Goal: Task Accomplishment & Management: Manage account settings

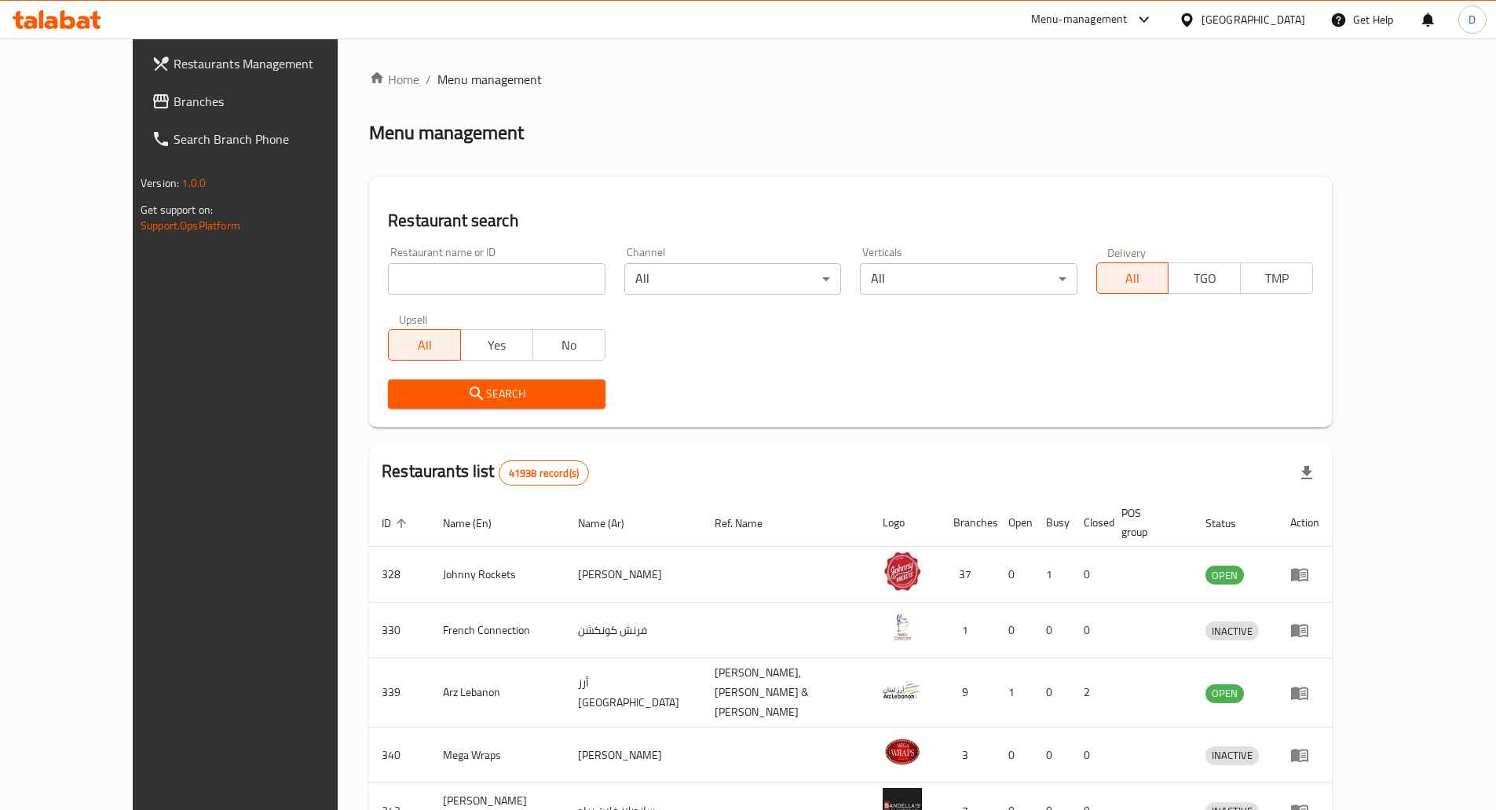
click at [438, 278] on input "search" at bounding box center [496, 278] width 217 height 31
type input "77 asia"
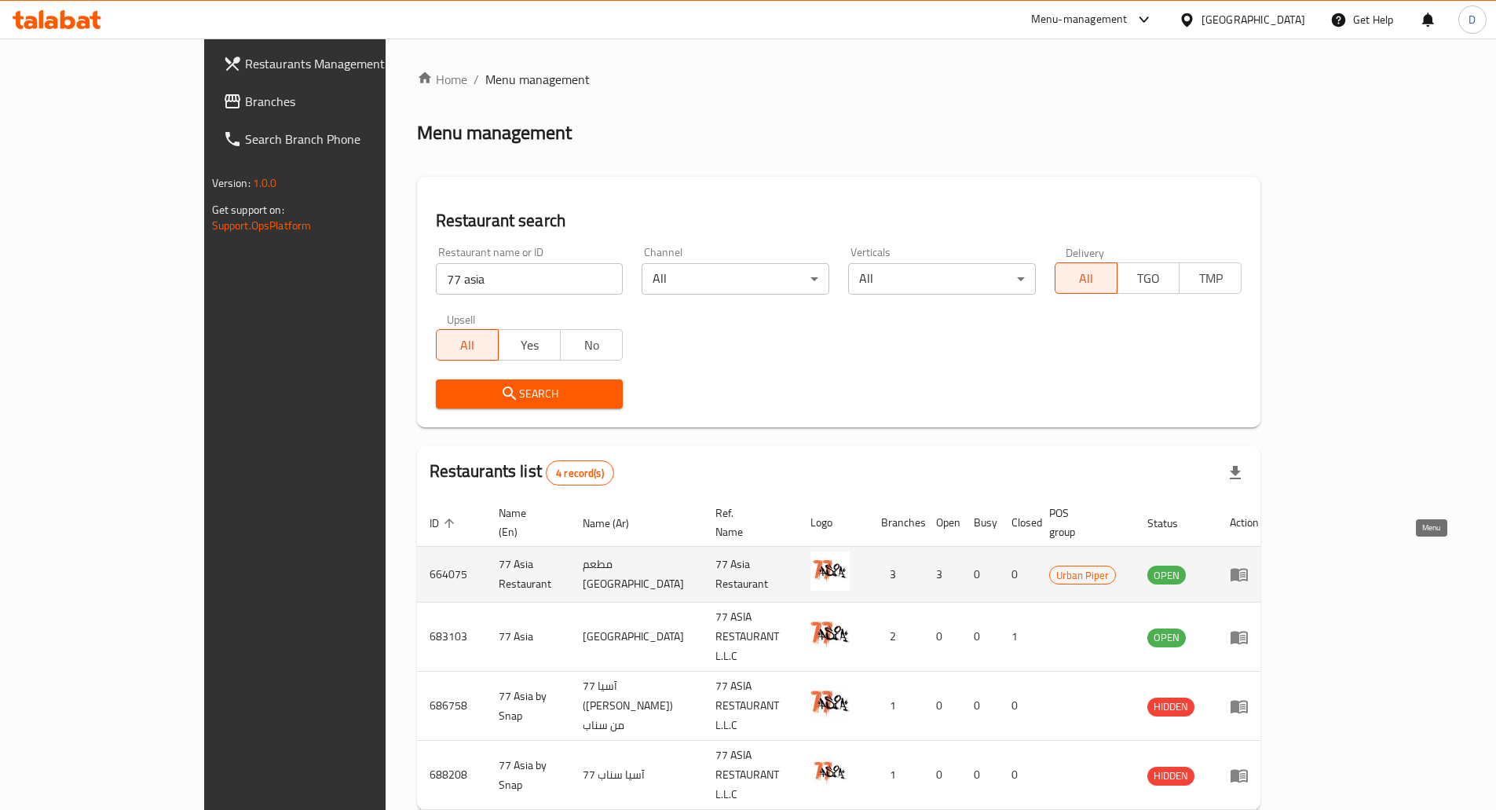
click at [1248, 569] on icon "enhanced table" at bounding box center [1239, 575] width 17 height 13
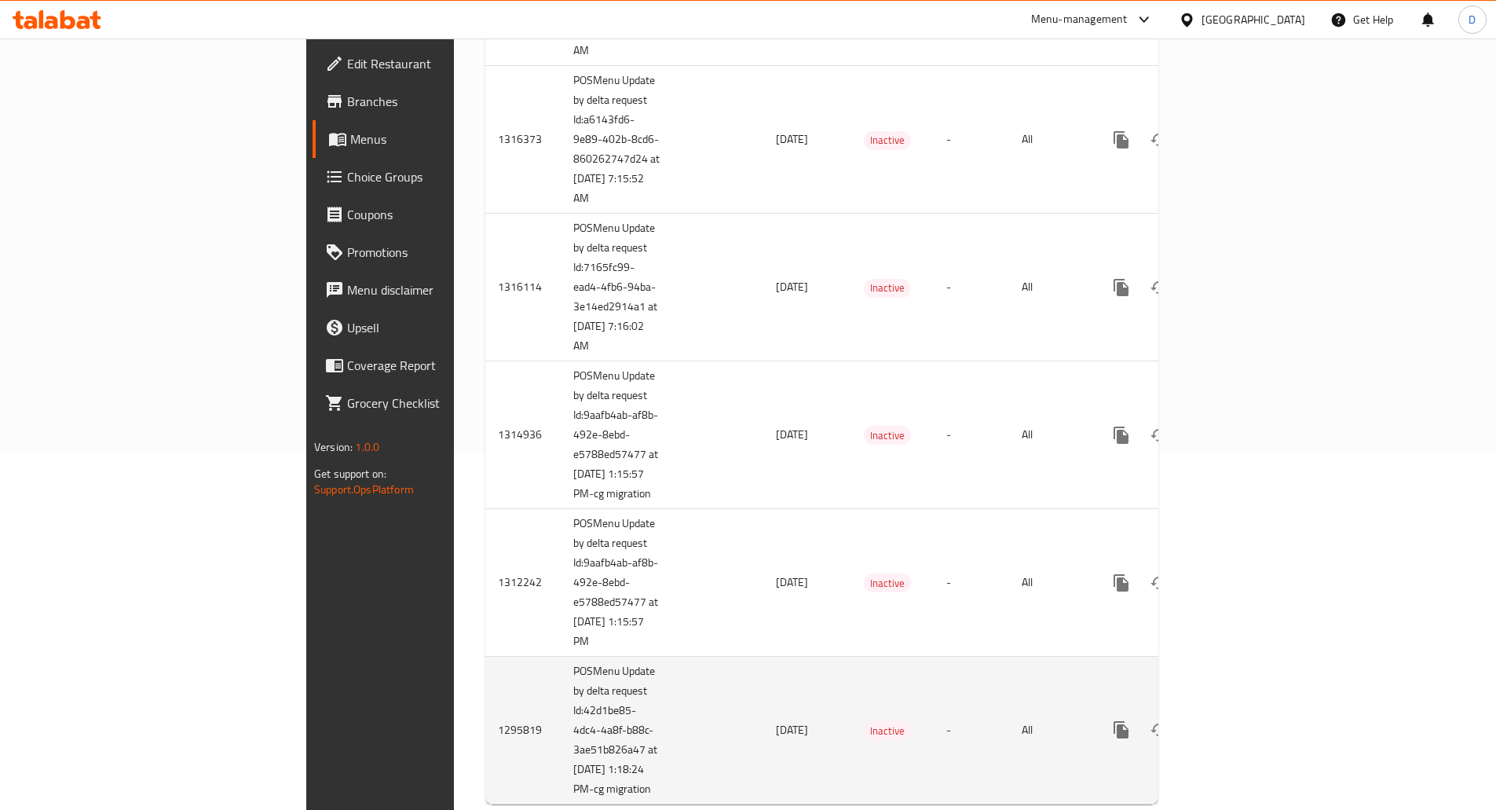
scroll to position [397, 0]
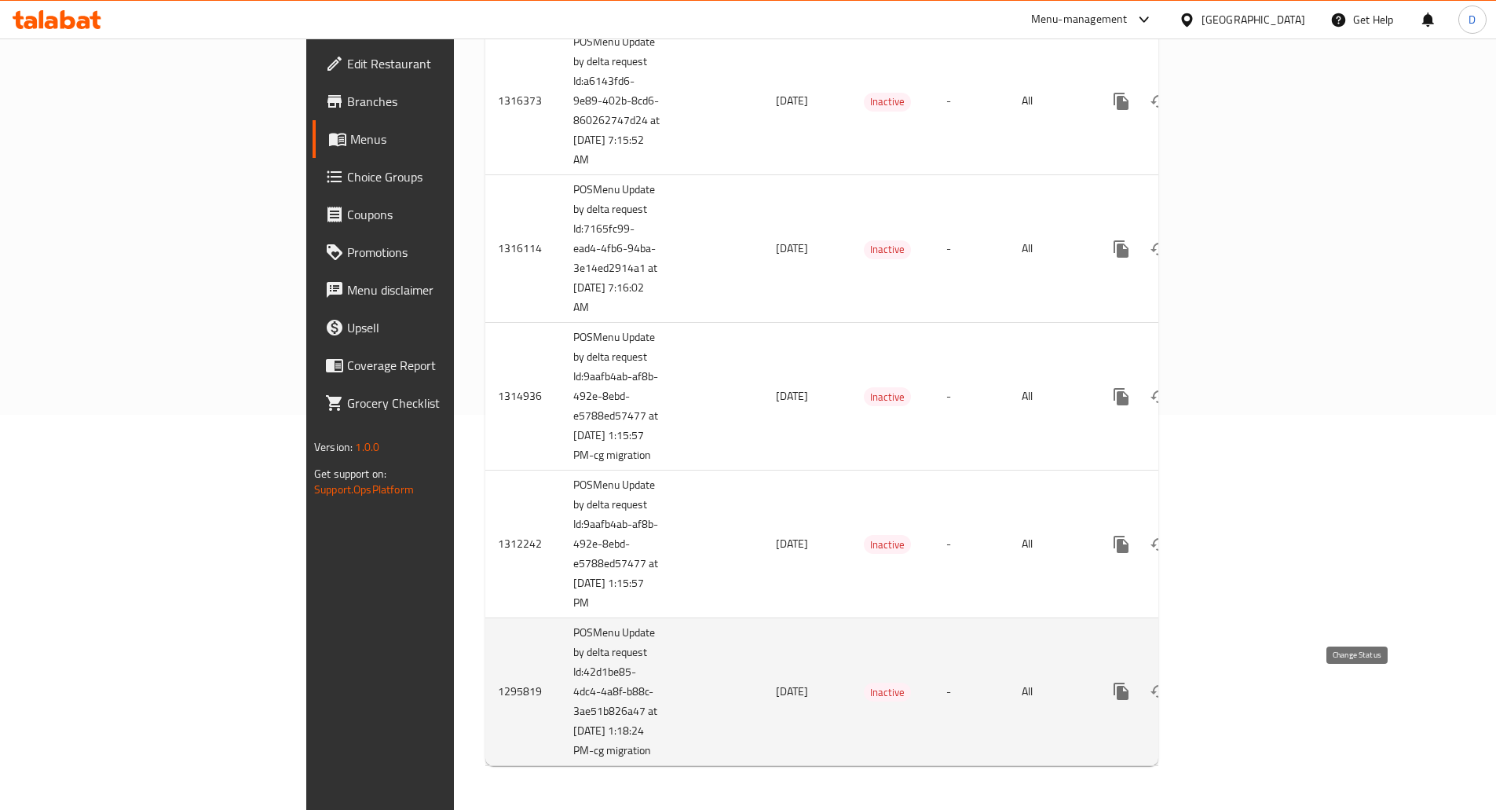
click at [1168, 693] on icon "enhanced table" at bounding box center [1159, 691] width 17 height 13
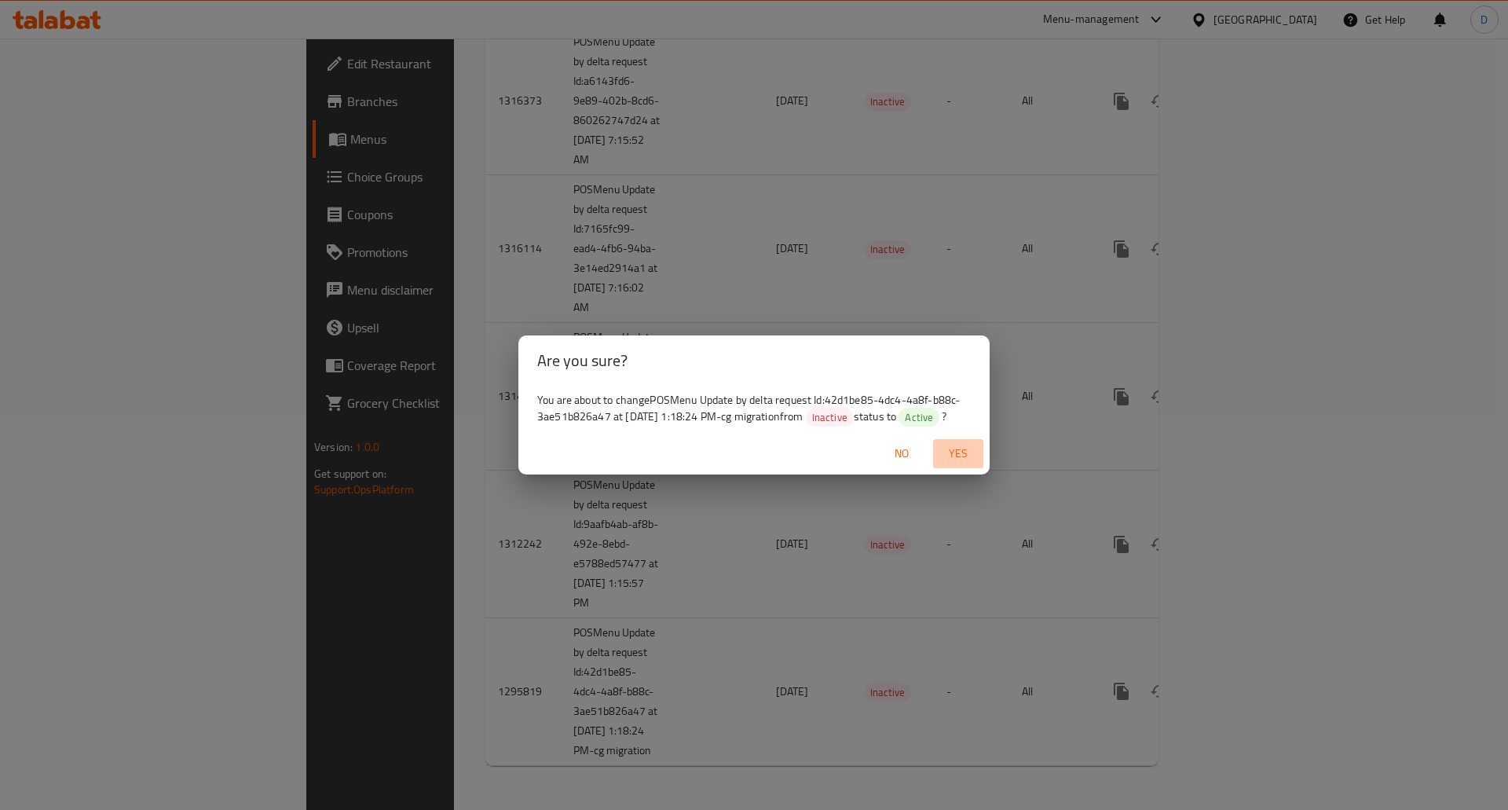
click at [965, 452] on span "Yes" at bounding box center [959, 454] width 38 height 20
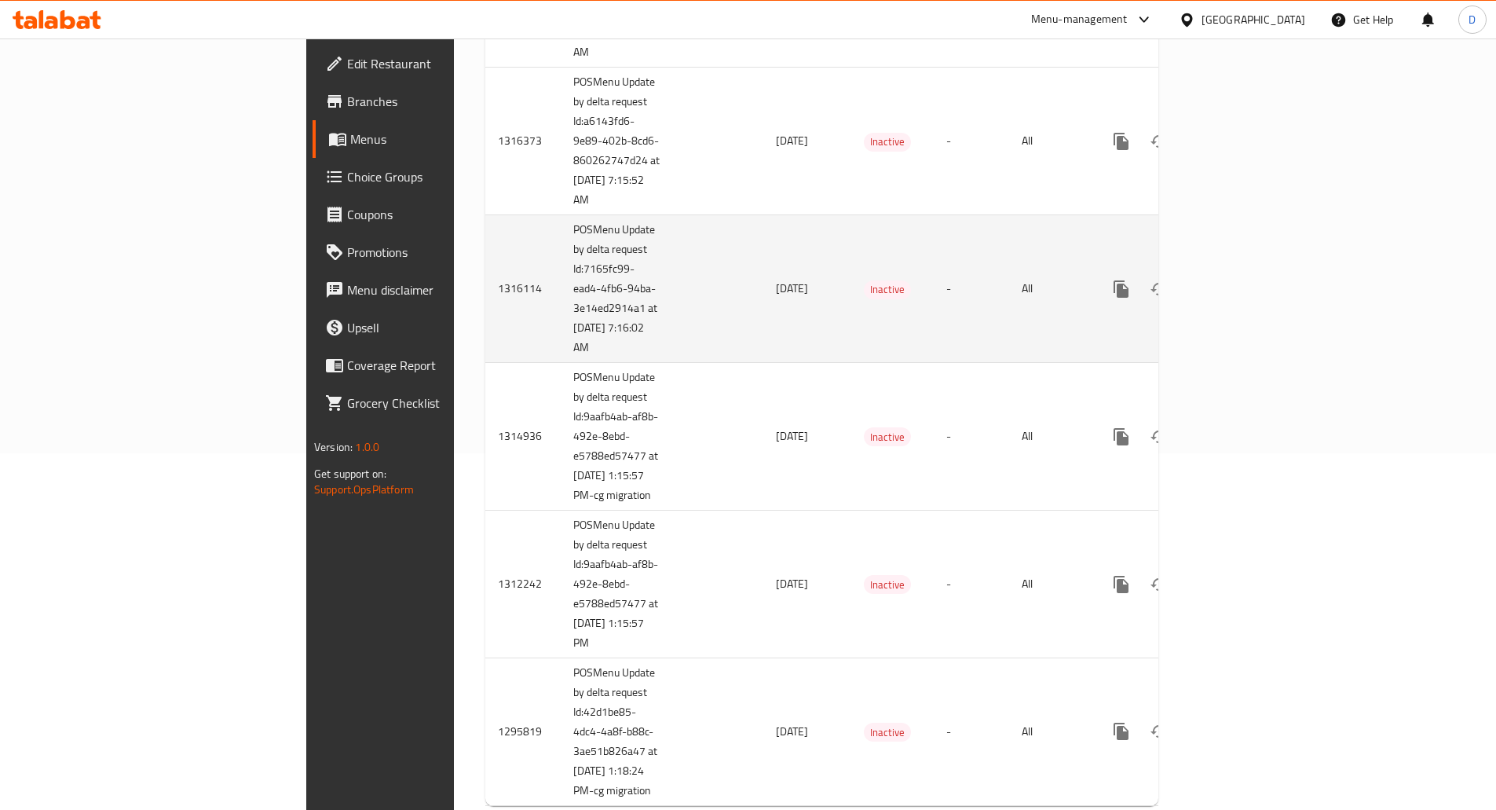
scroll to position [398, 0]
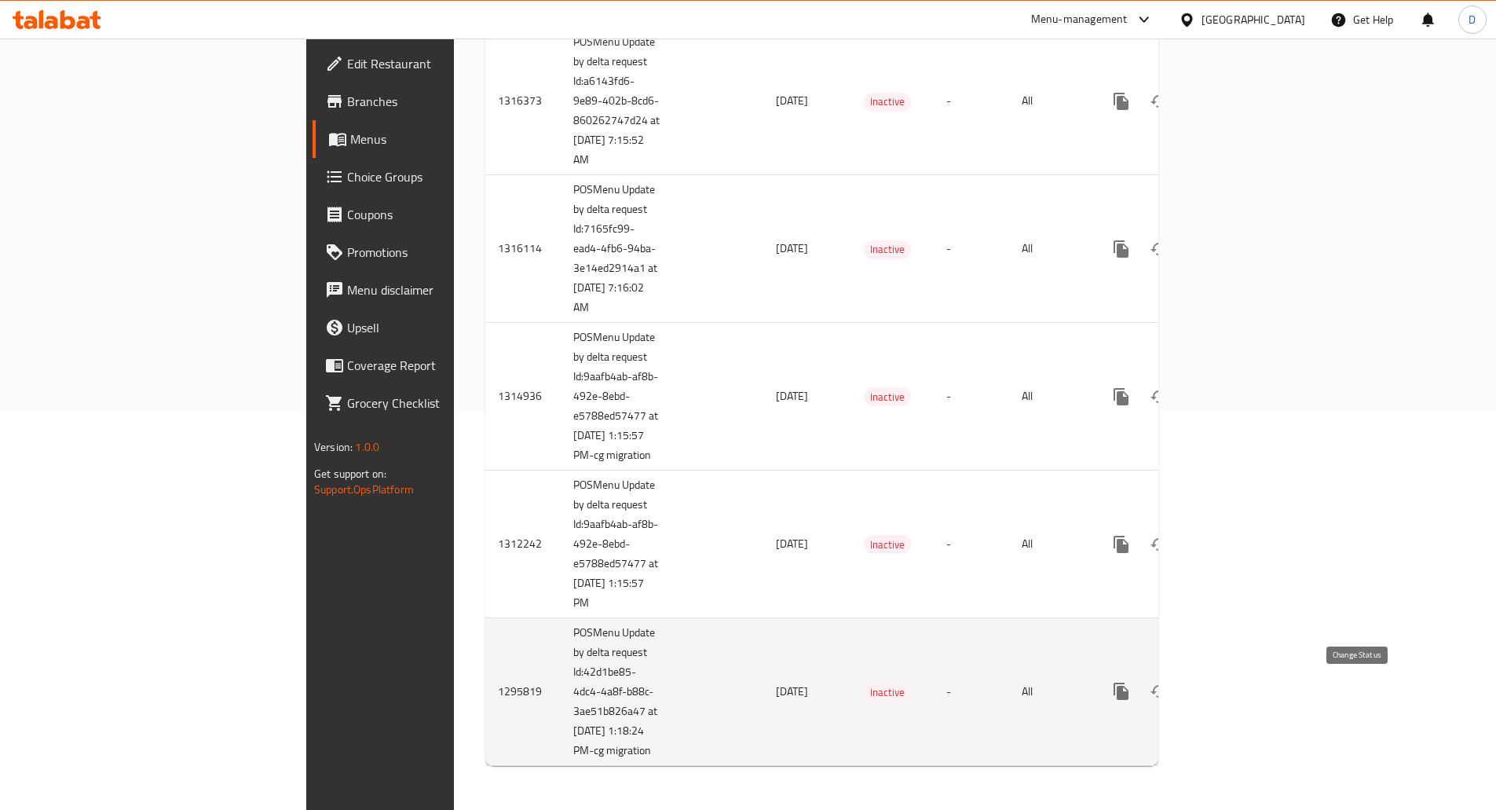
click at [1168, 694] on icon "enhanced table" at bounding box center [1159, 691] width 17 height 13
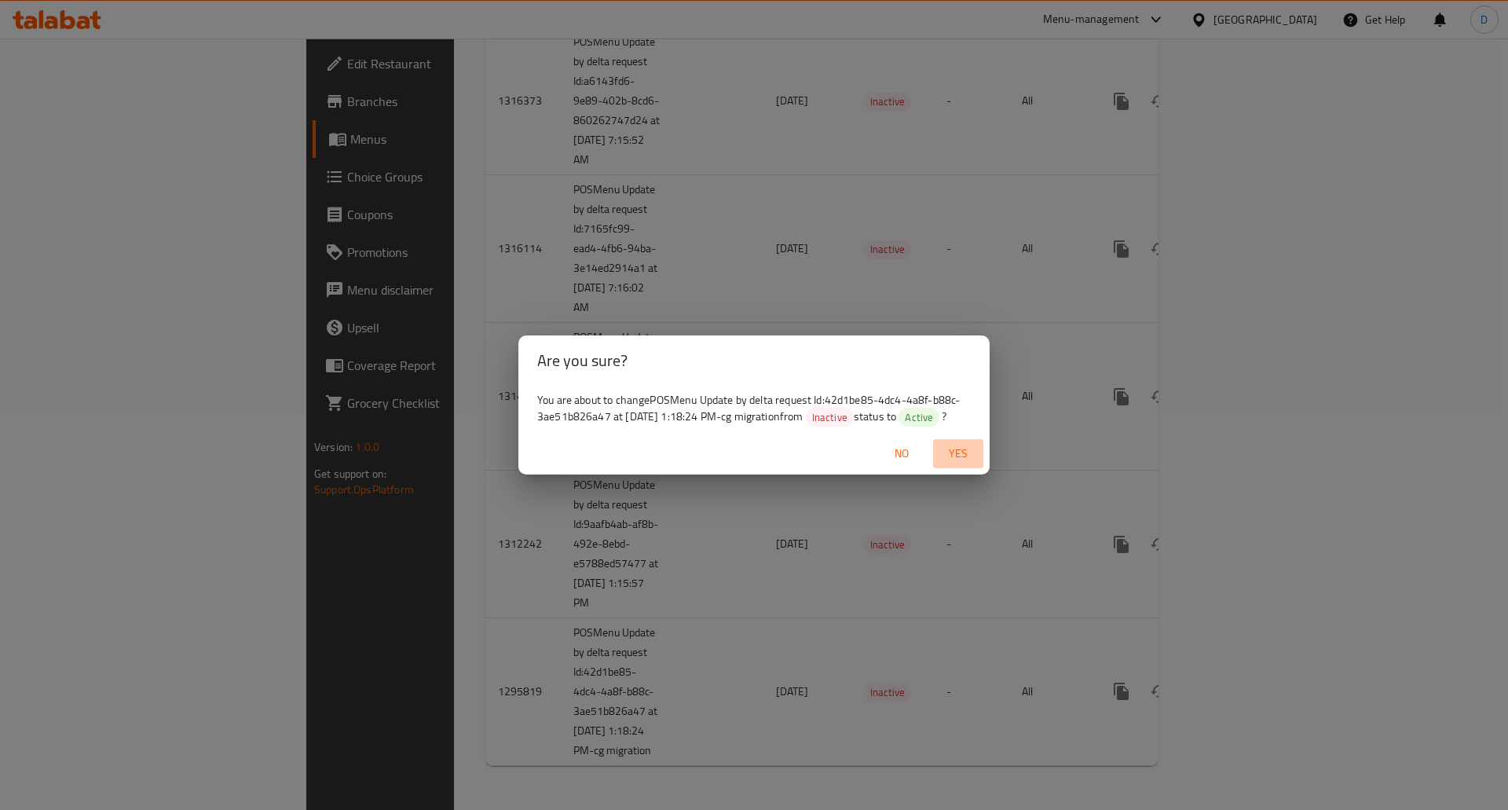
click at [954, 448] on span "Yes" at bounding box center [959, 454] width 38 height 20
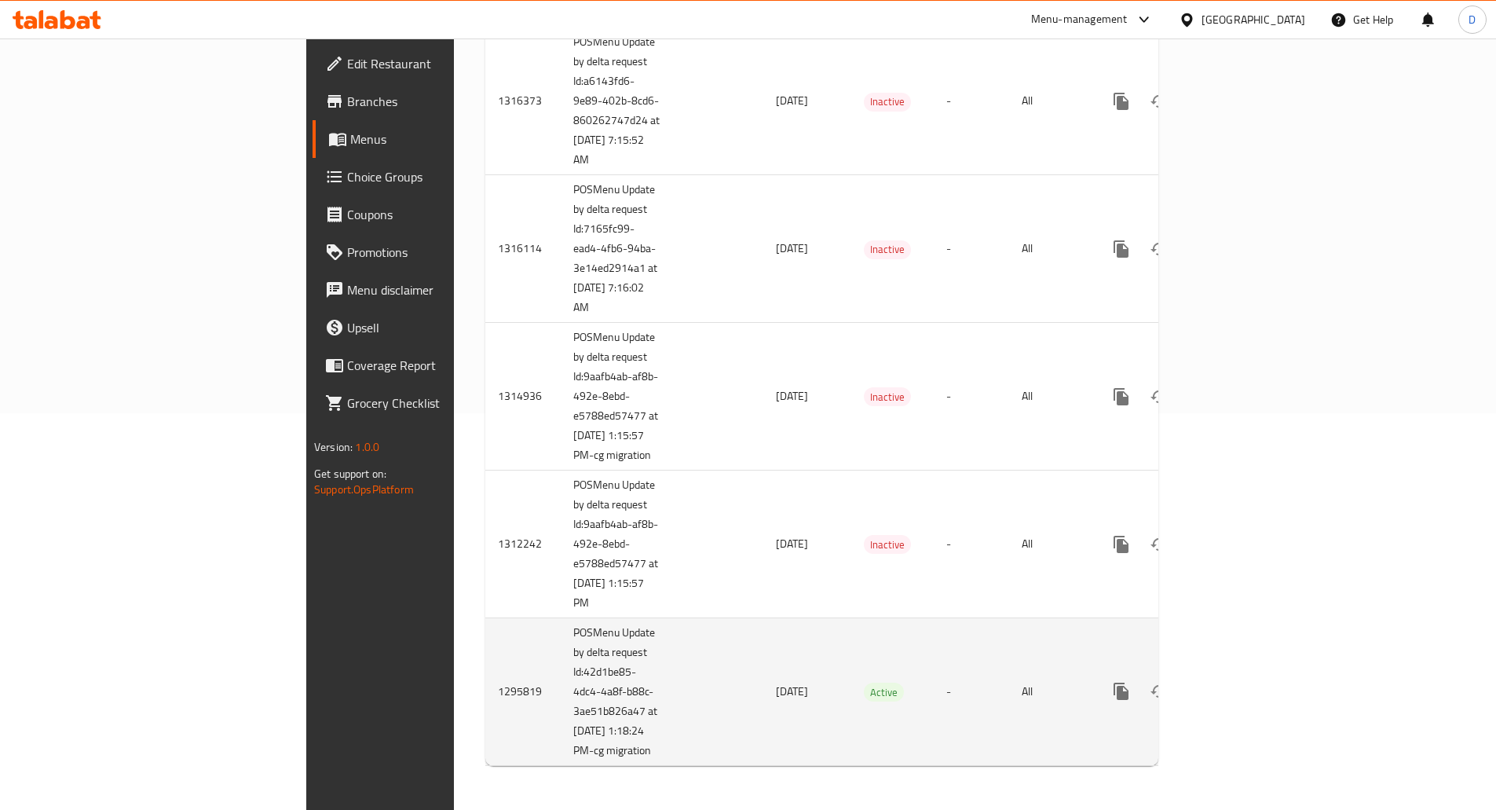
click at [485, 692] on td "1295819" at bounding box center [522, 692] width 75 height 148
copy td "1295819"
click at [679, 676] on td "enhanced table" at bounding box center [721, 692] width 85 height 148
